Goal: Task Accomplishment & Management: Complete application form

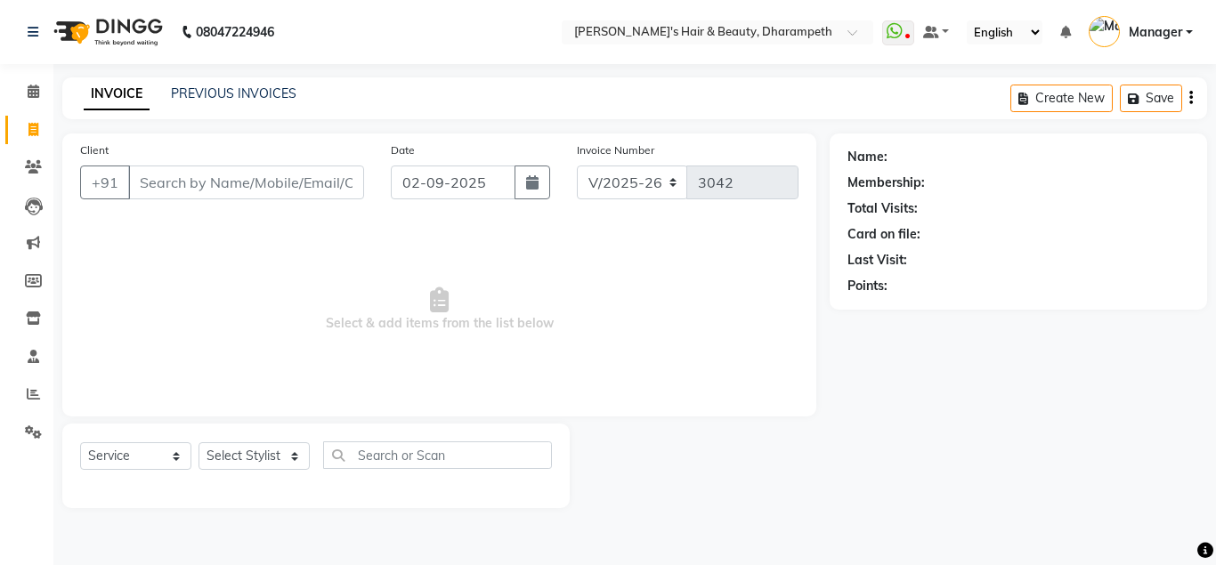
select select "4860"
select select "service"
click at [245, 92] on link "PREVIOUS INVOICES" at bounding box center [233, 93] width 125 height 16
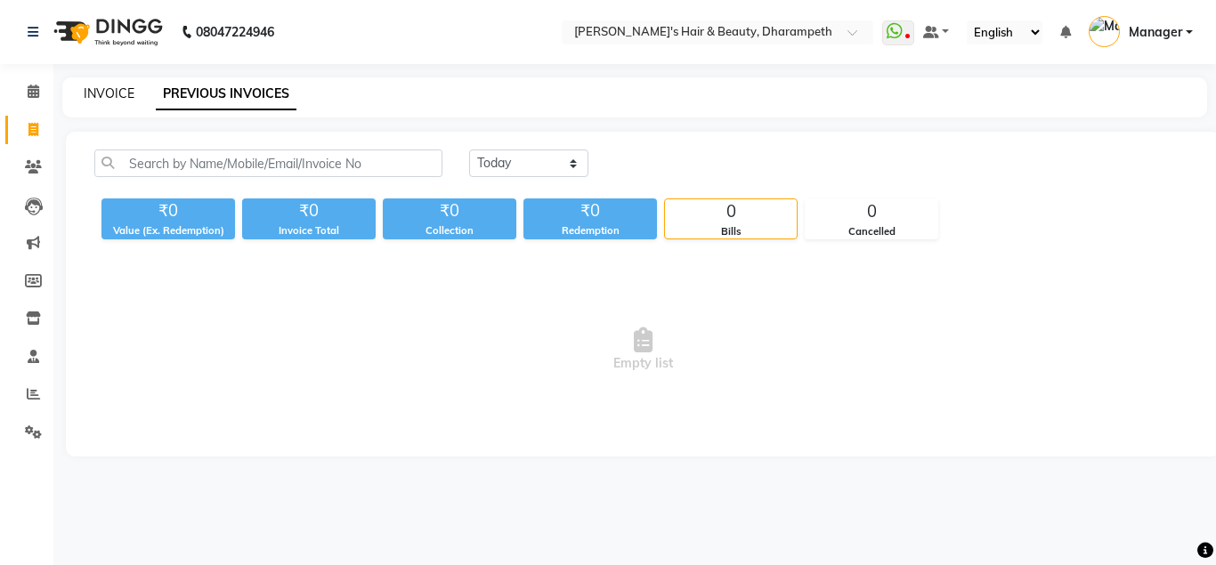
click at [104, 89] on link "INVOICE" at bounding box center [109, 93] width 51 height 16
select select "service"
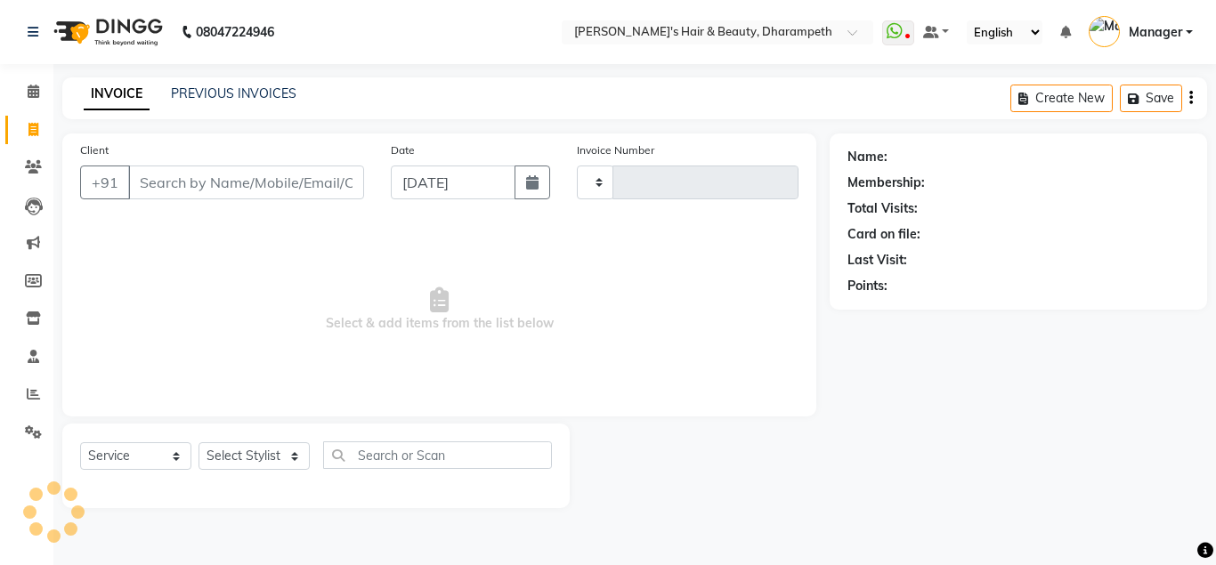
type input "3042"
select select "4860"
click at [205, 180] on input "Client" at bounding box center [246, 183] width 236 height 34
click at [198, 93] on link "PREVIOUS INVOICES" at bounding box center [233, 93] width 125 height 16
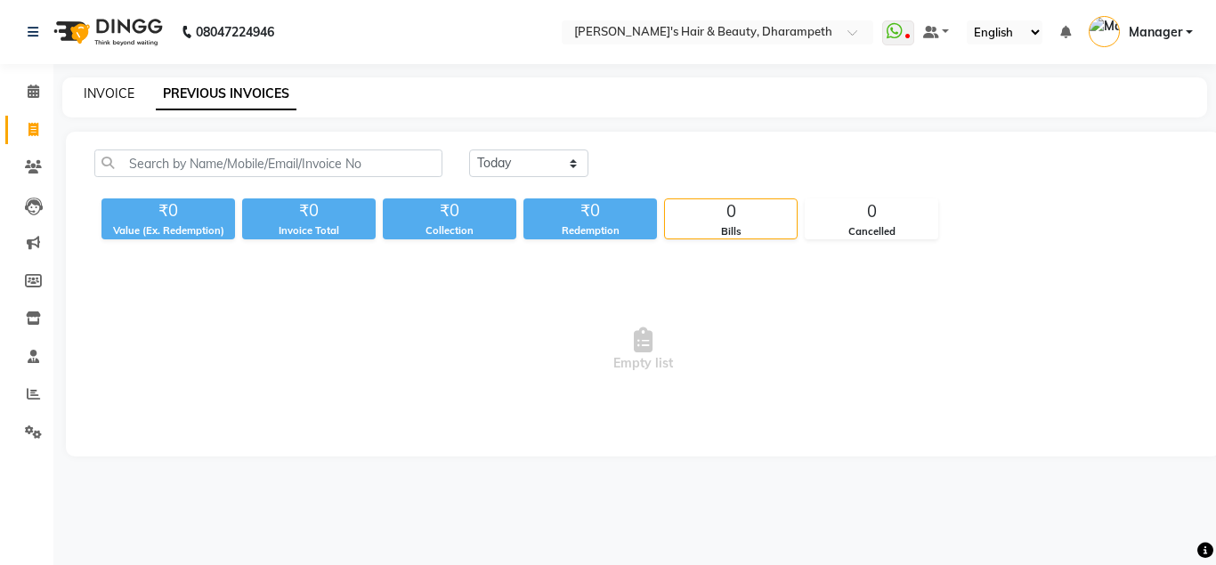
click at [118, 98] on link "INVOICE" at bounding box center [109, 93] width 51 height 16
select select "service"
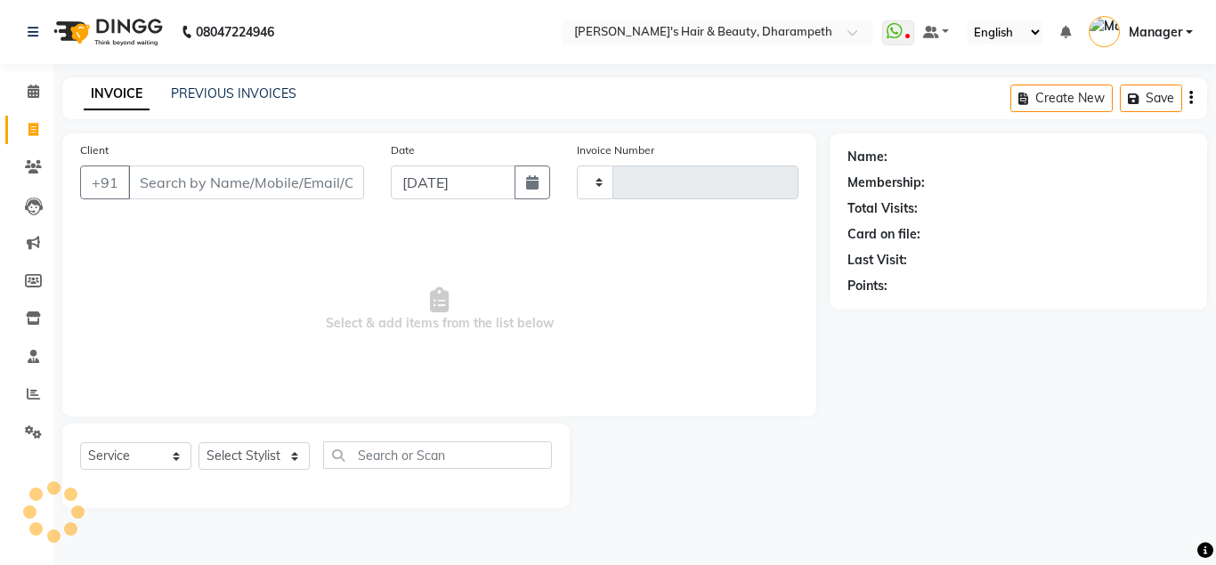
type input "3042"
select select "4860"
click at [211, 97] on link "PREVIOUS INVOICES" at bounding box center [233, 93] width 125 height 16
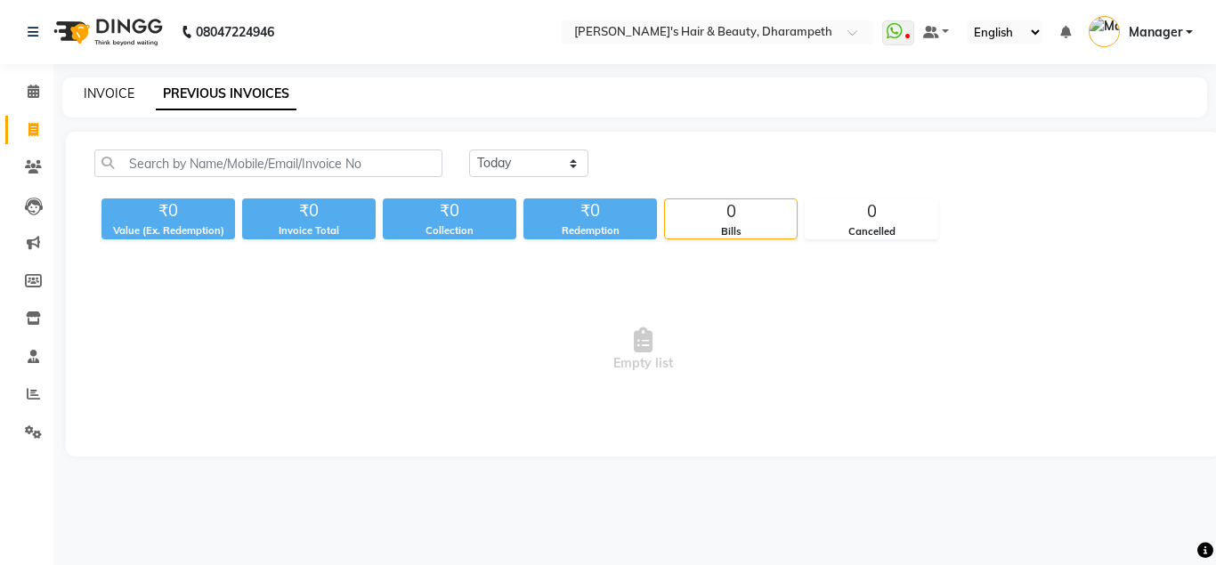
click at [118, 87] on link "INVOICE" at bounding box center [109, 93] width 51 height 16
select select "service"
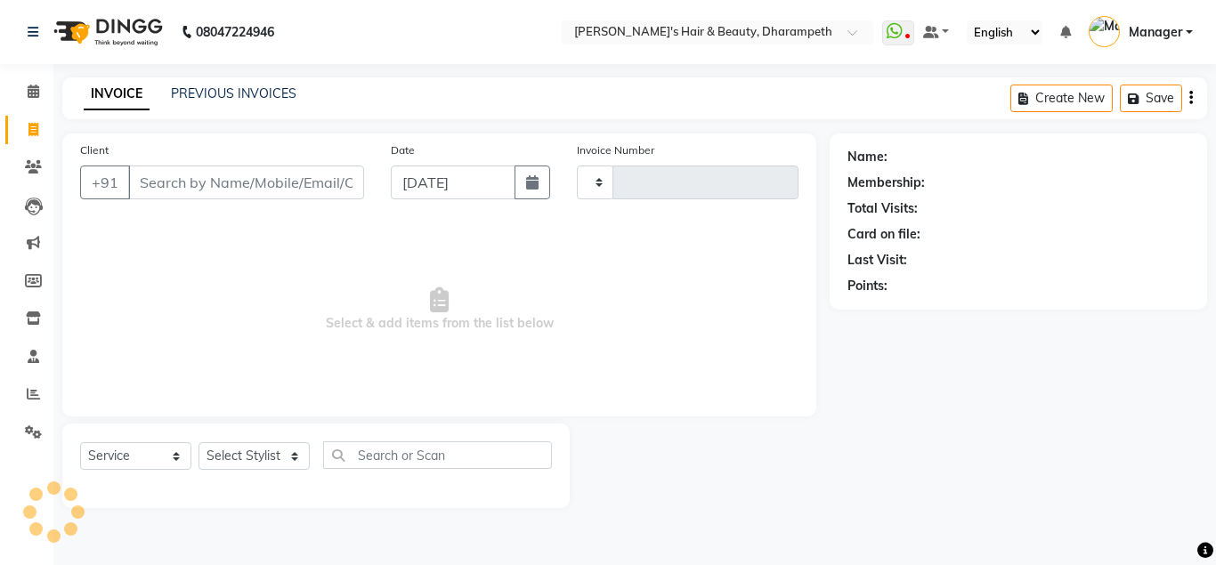
type input "3042"
select select "4860"
click at [231, 102] on div "PREVIOUS INVOICES" at bounding box center [233, 94] width 125 height 19
click at [222, 99] on link "PREVIOUS INVOICES" at bounding box center [233, 93] width 125 height 16
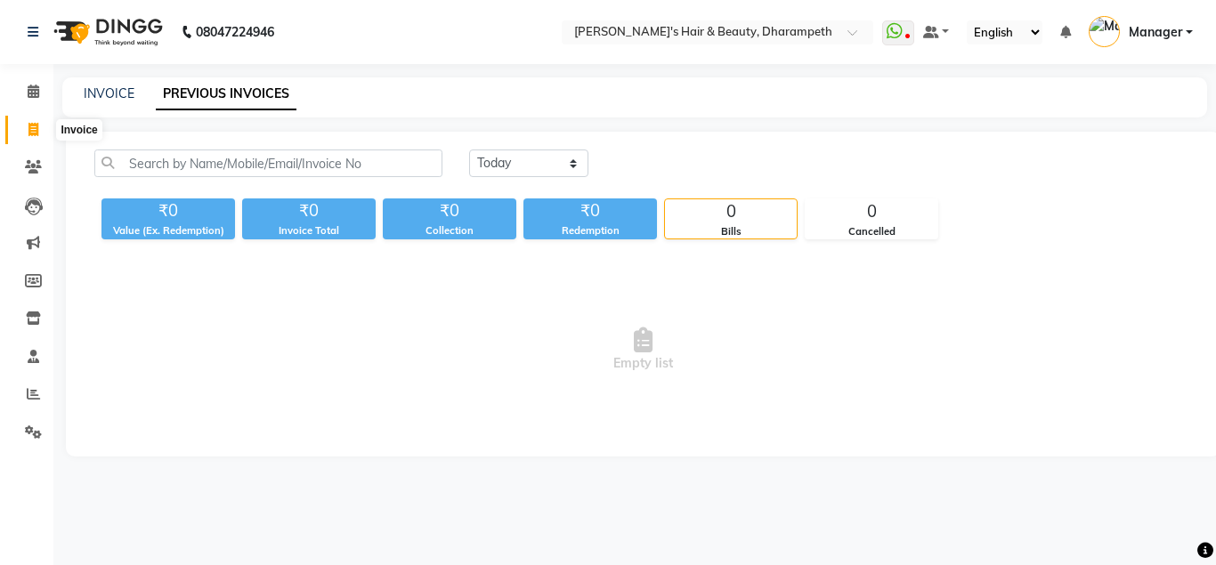
click at [34, 128] on icon at bounding box center [33, 129] width 10 height 13
select select "4860"
select select "service"
